Goal: Task Accomplishment & Management: Use online tool/utility

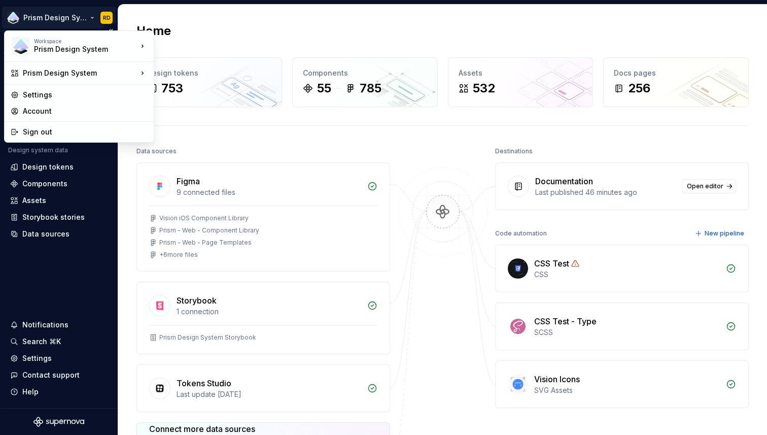
click at [49, 20] on html "Prism Design System RD Version Current draft Home Documentation Analytics Code …" at bounding box center [383, 217] width 767 height 435
click at [64, 48] on div "Prism Design System" at bounding box center [77, 49] width 86 height 10
click at [57, 48] on div "Prism Design System" at bounding box center [77, 49] width 86 height 10
click at [208, 41] on div "Prism Design System" at bounding box center [207, 44] width 74 height 10
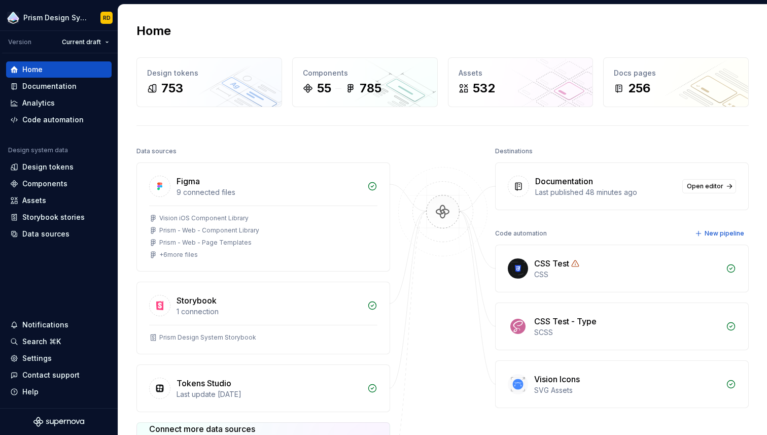
click at [511, 154] on div "Destinations" at bounding box center [514, 151] width 38 height 14
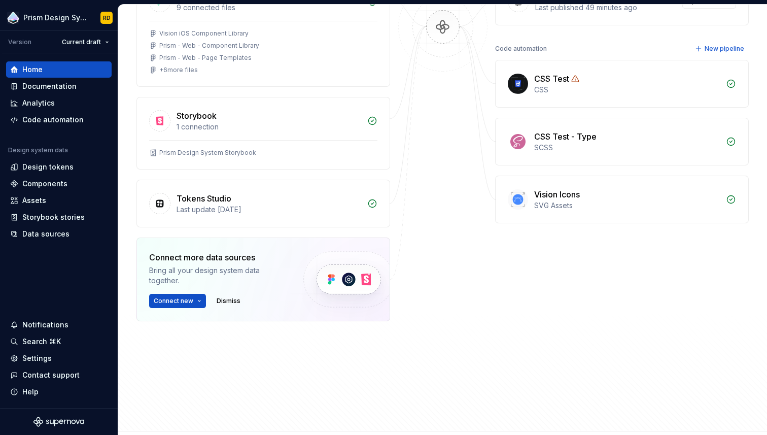
scroll to position [192, 0]
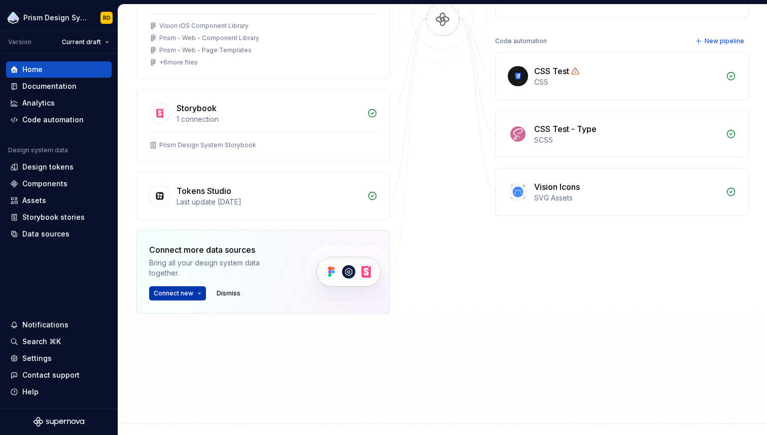
click at [182, 294] on span "Connect new" at bounding box center [174, 293] width 40 height 8
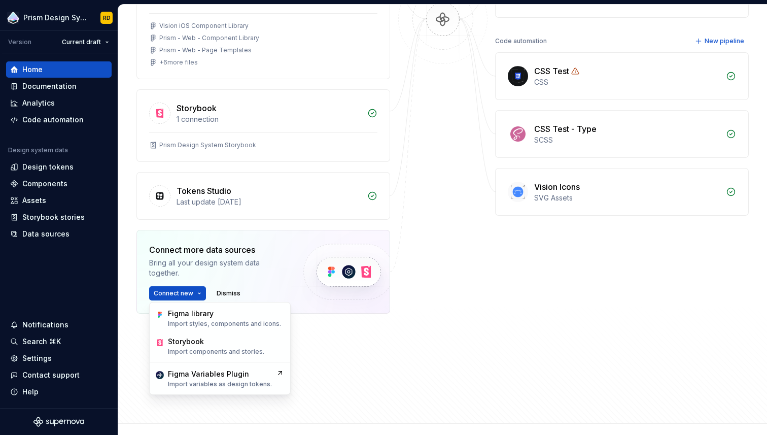
click at [397, 374] on div "Data sources Figma 9 connected files Vision iOS Component Library Prism - Web -…" at bounding box center [442, 178] width 612 height 453
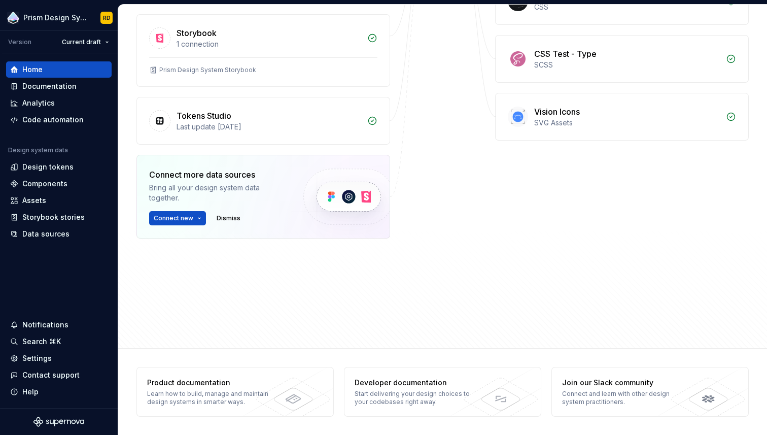
scroll to position [0, 0]
